Goal: Task Accomplishment & Management: Use online tool/utility

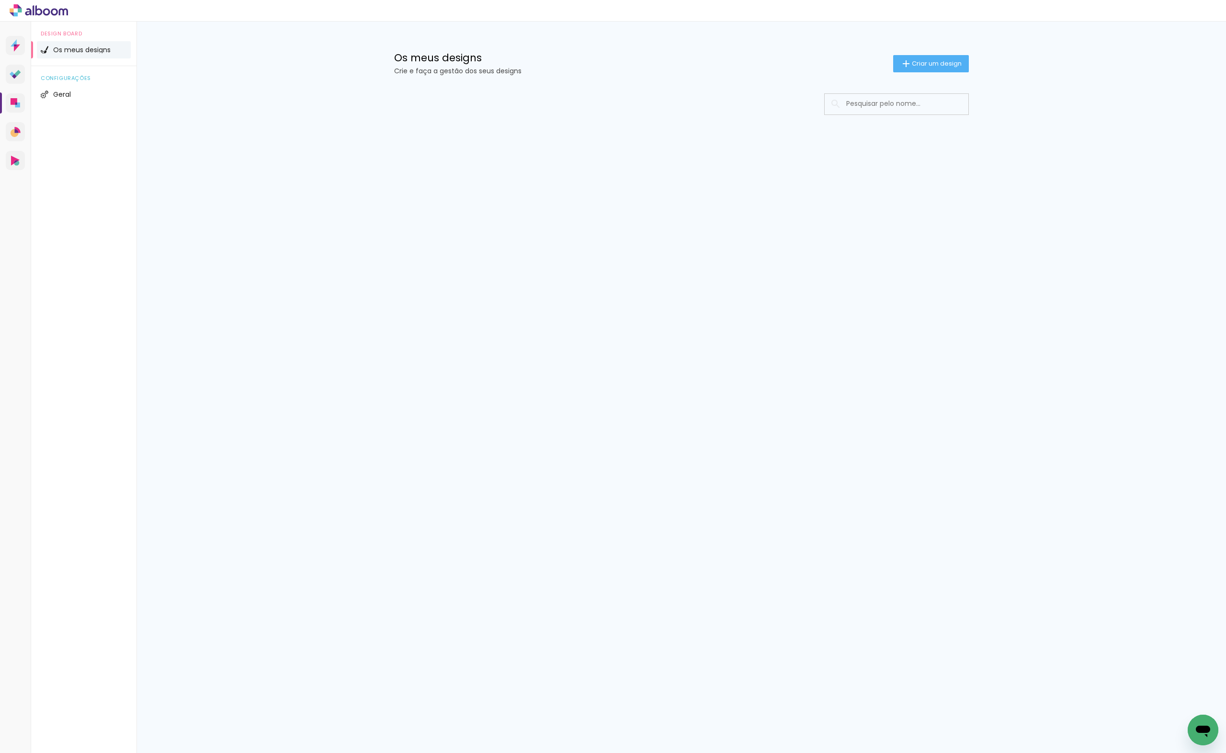
click at [888, 107] on input at bounding box center [910, 104] width 137 height 20
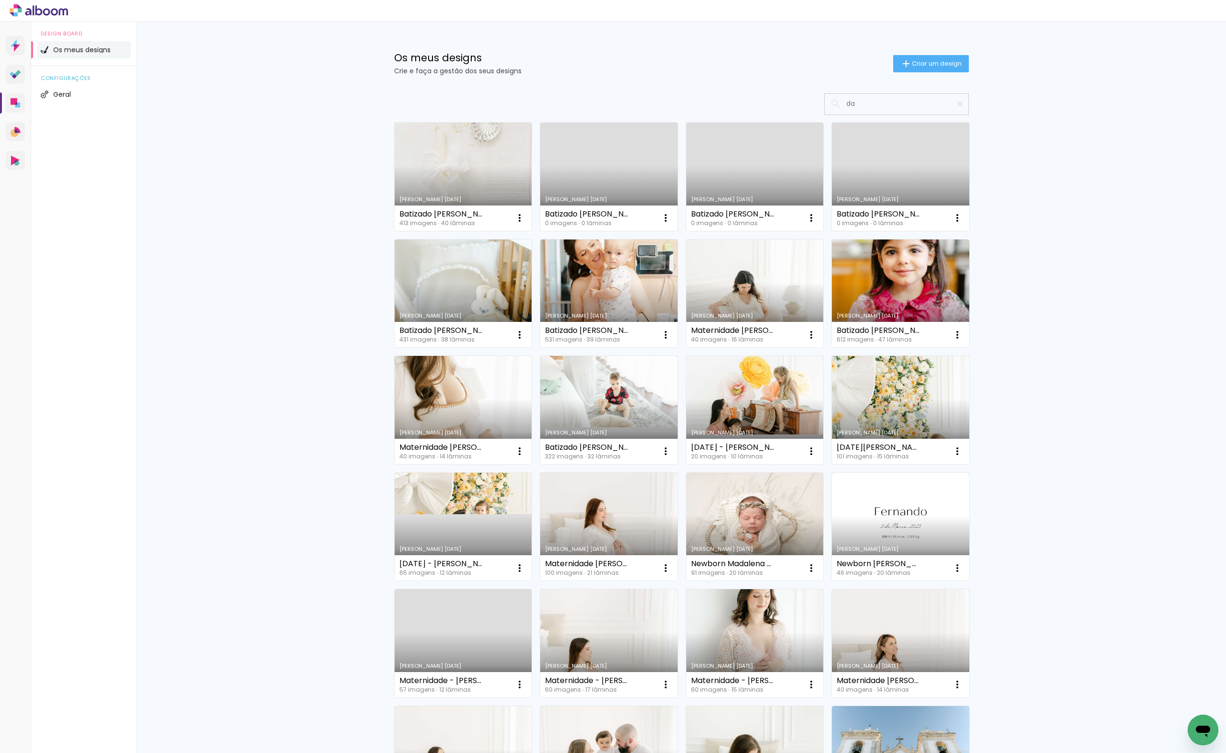
type input "d"
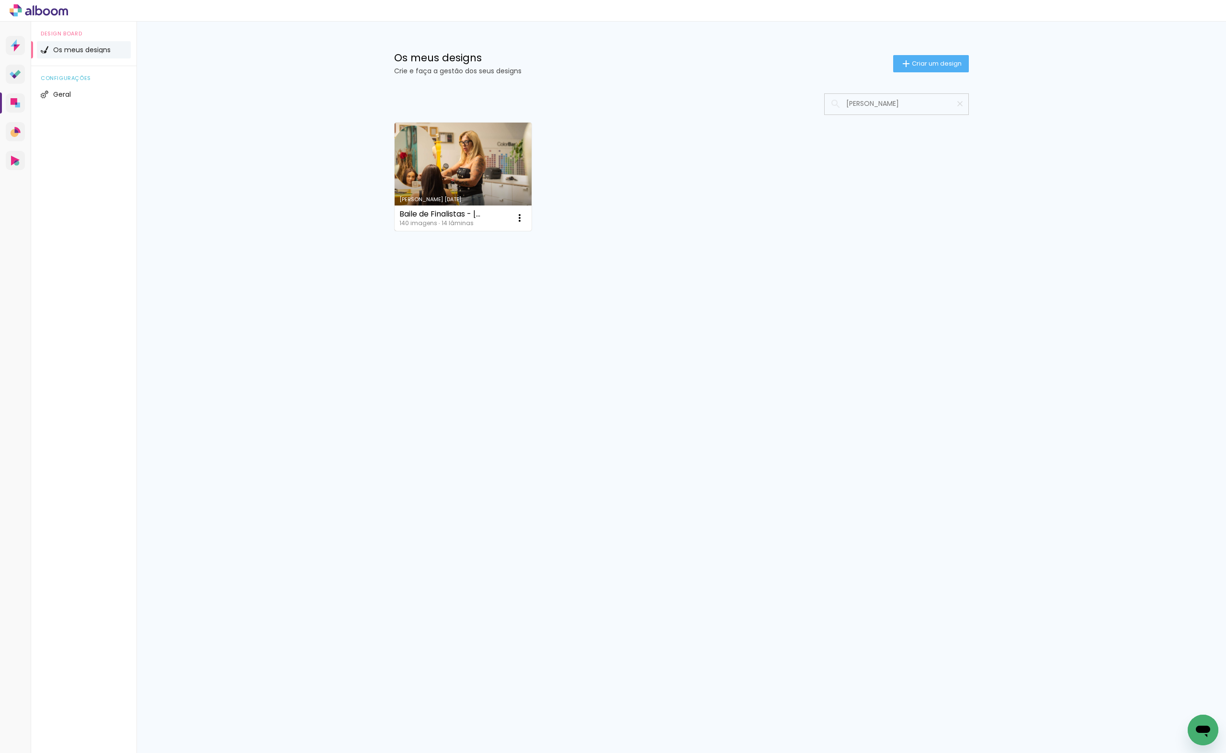
type input "[PERSON_NAME]"
type paper-input "[PERSON_NAME]"
click at [424, 165] on link "[PERSON_NAME] [DATE]" at bounding box center [463, 177] width 137 height 108
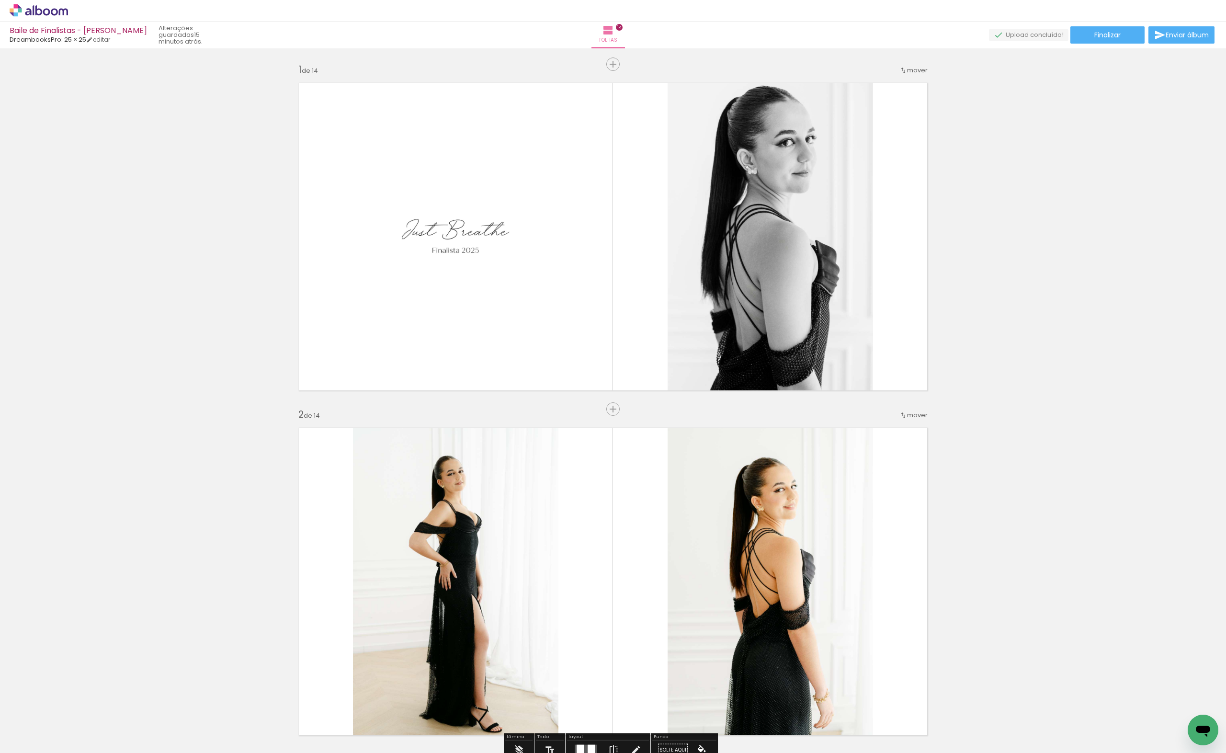
click at [16, 746] on paper-button "Adicionar Fotos" at bounding box center [29, 739] width 46 height 15
click at [0, 0] on input "file" at bounding box center [0, 0] width 0 height 0
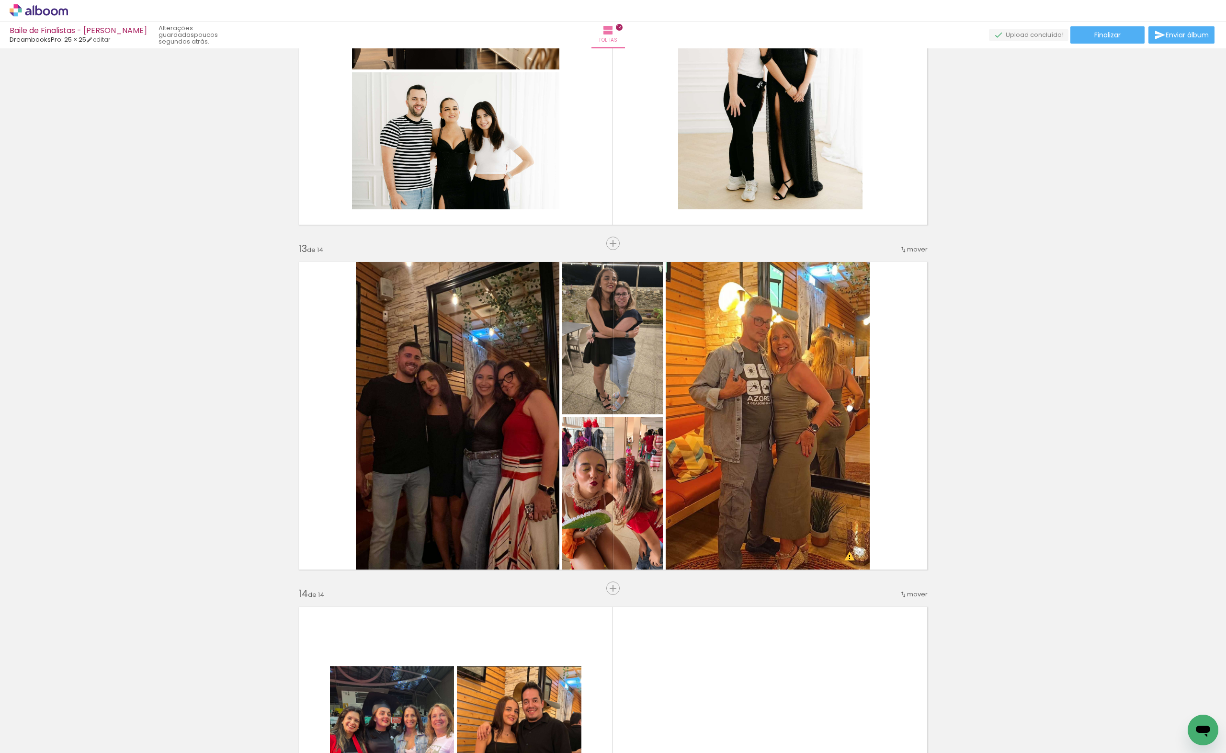
scroll to position [3832, 0]
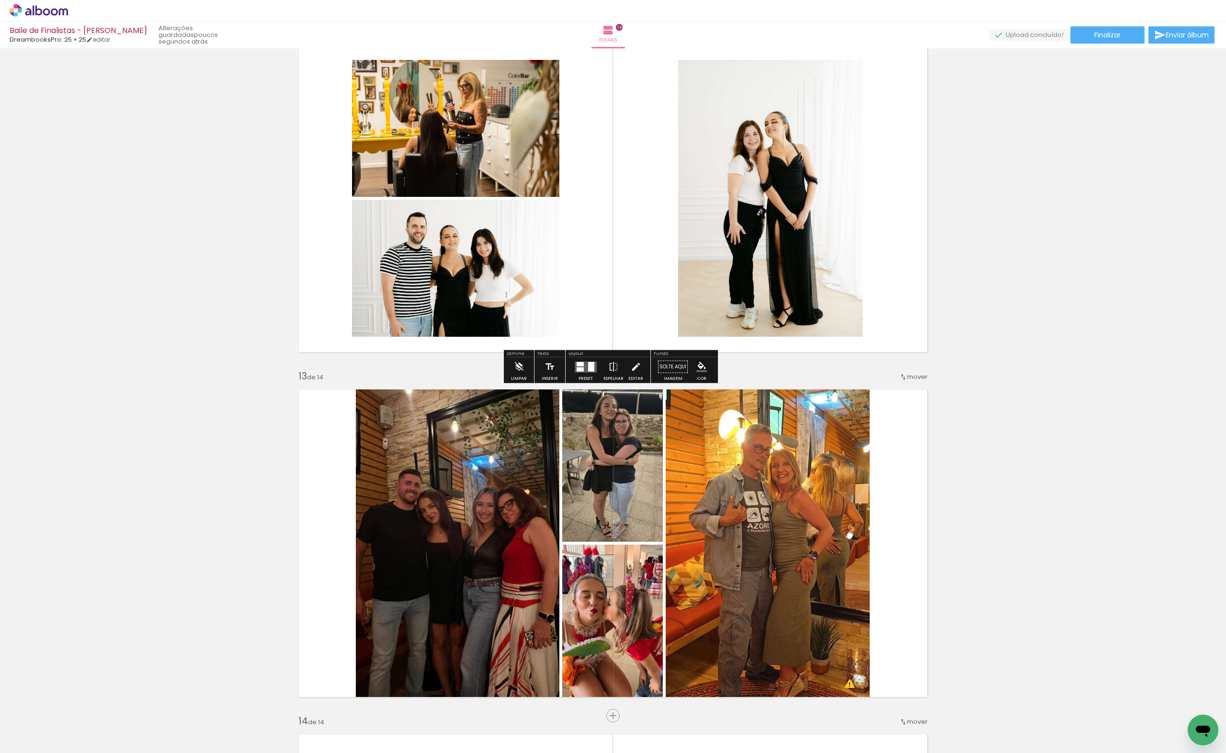
click at [1038, 36] on quentale-upload-monitor at bounding box center [1029, 35] width 80 height 12
